Goal: Navigation & Orientation: Find specific page/section

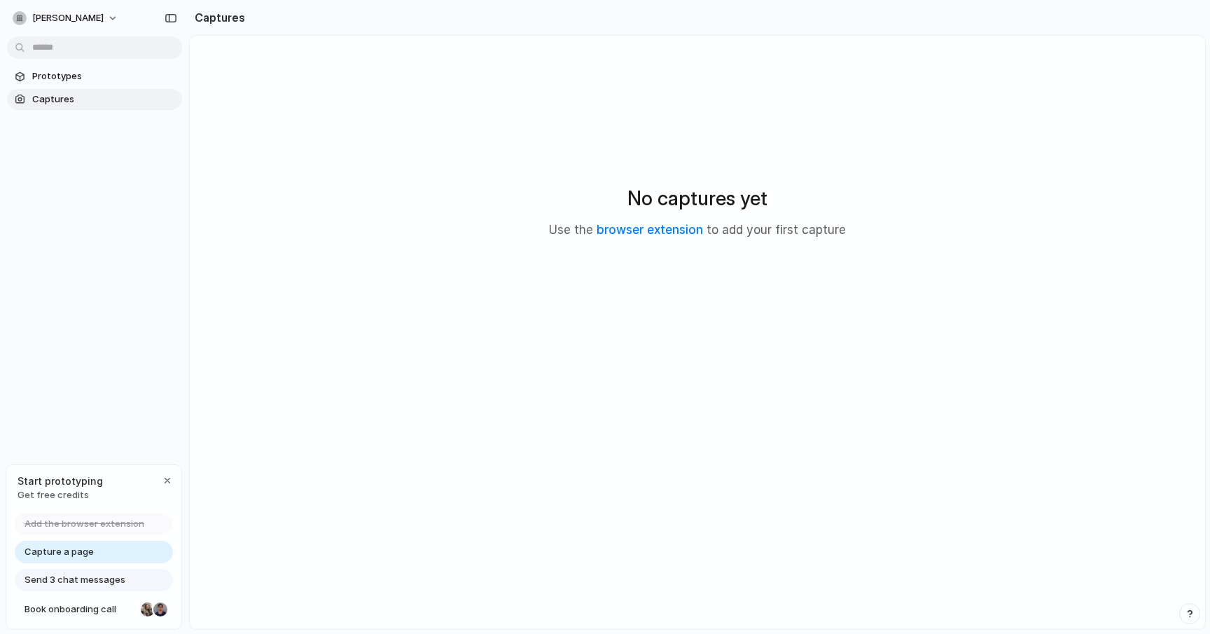
click at [128, 551] on link "Capture a page" at bounding box center [94, 552] width 158 height 22
click at [92, 77] on span "Prototypes" at bounding box center [104, 76] width 144 height 14
